Goal: Find specific page/section: Find specific page/section

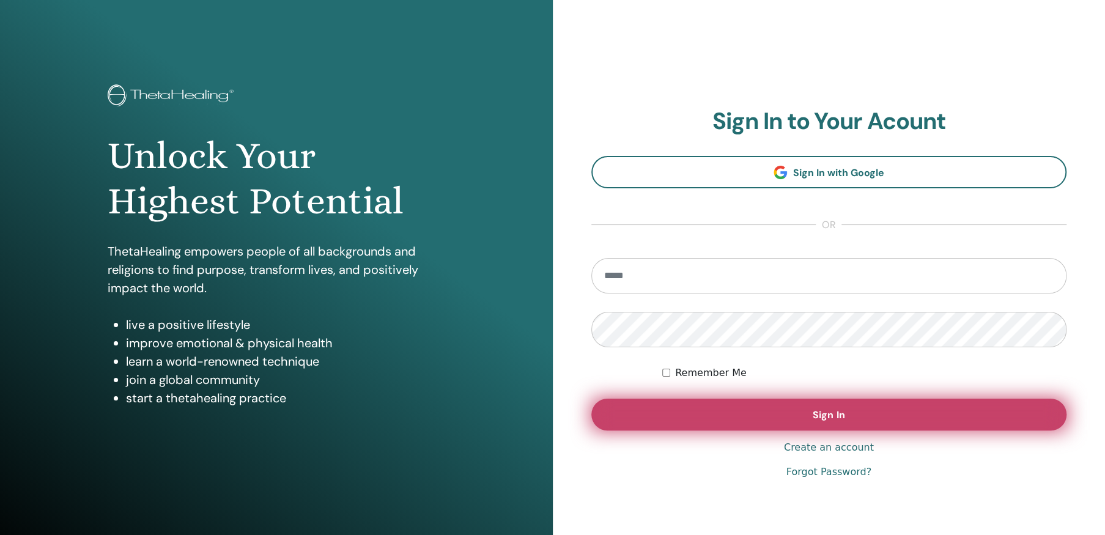
type input "**********"
click at [845, 411] on button "Sign In" at bounding box center [829, 415] width 476 height 32
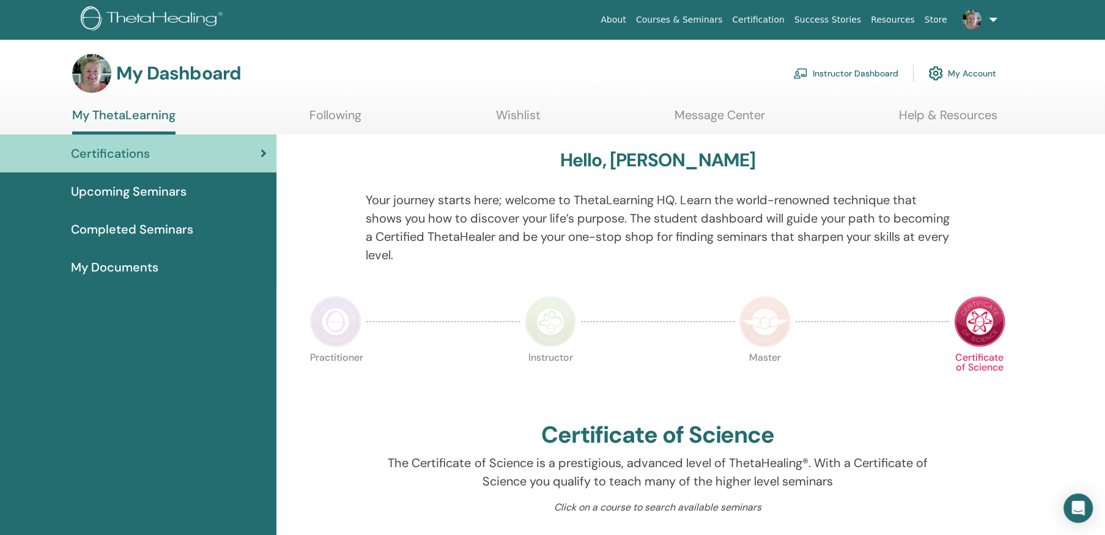
click at [857, 70] on link "Instructor Dashboard" at bounding box center [845, 73] width 105 height 27
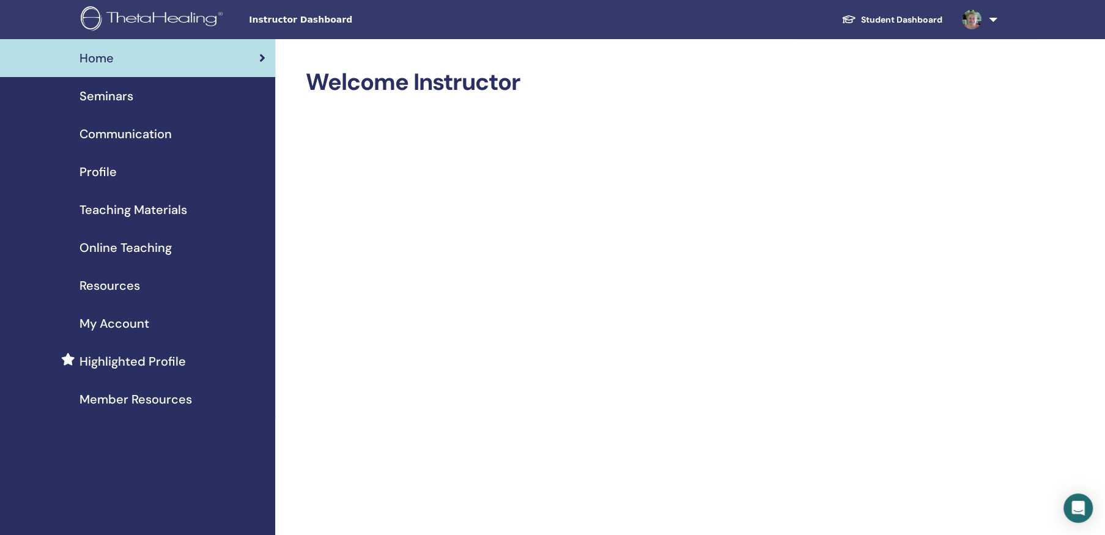
click at [118, 92] on span "Seminars" at bounding box center [106, 96] width 54 height 18
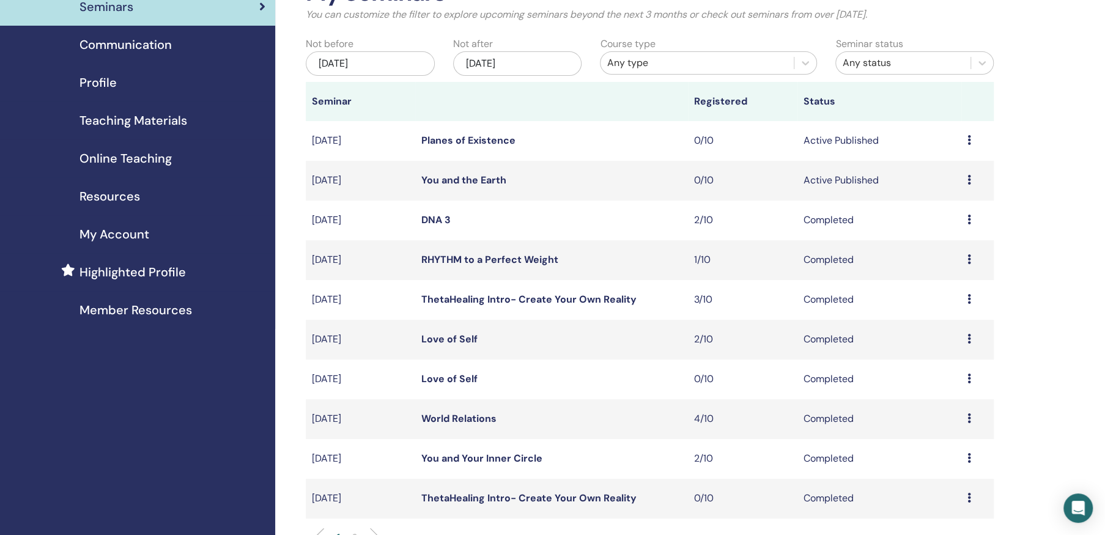
scroll to position [61, 0]
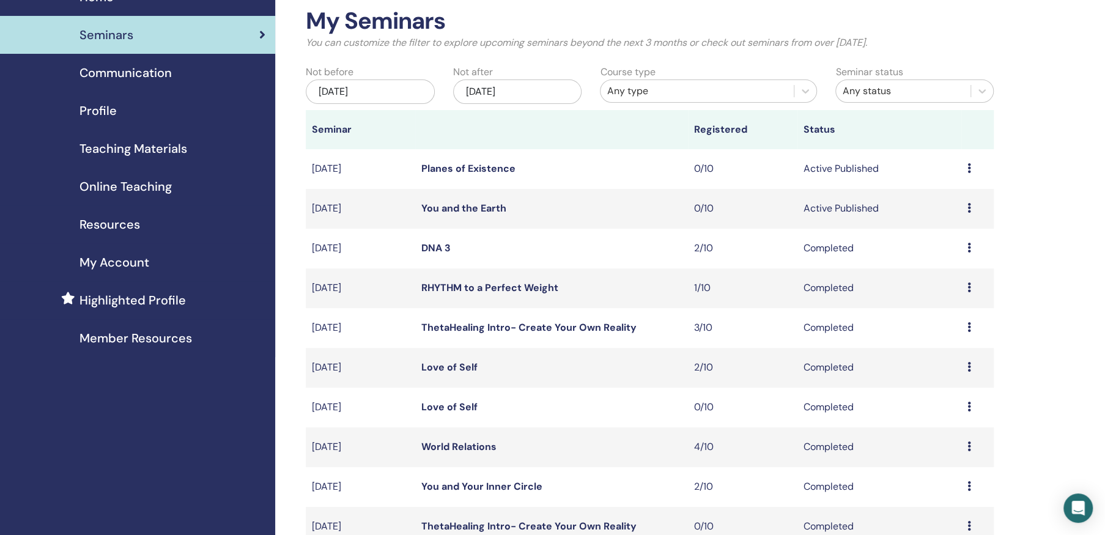
click at [147, 185] on span "Online Teaching" at bounding box center [125, 186] width 92 height 18
